Goal: Find specific page/section: Find specific page/section

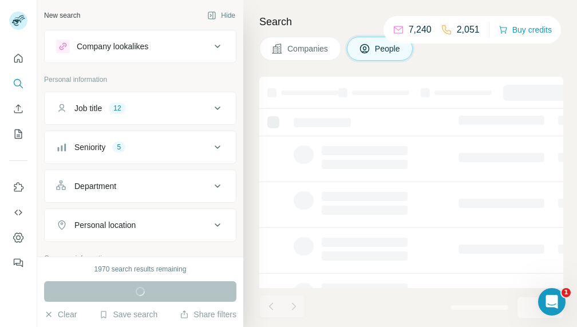
click at [179, 113] on div "Job title 12" at bounding box center [133, 108] width 155 height 11
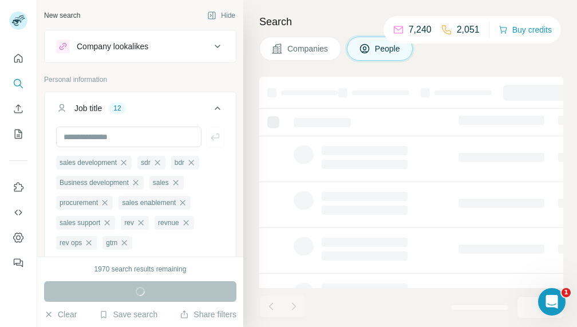
click at [180, 109] on div "Job title 12" at bounding box center [133, 108] width 155 height 11
